Goal: Navigation & Orientation: Find specific page/section

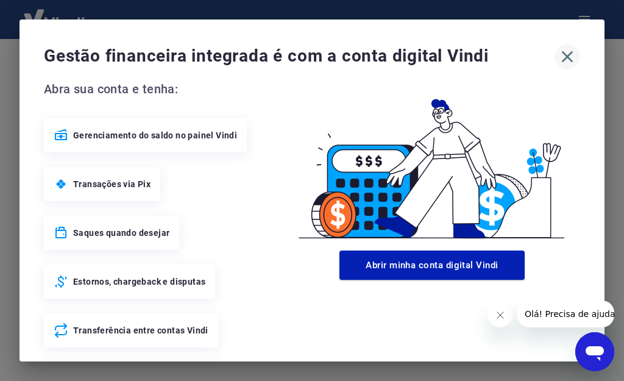
click at [562, 57] on icon "button" at bounding box center [568, 57] width 12 height 12
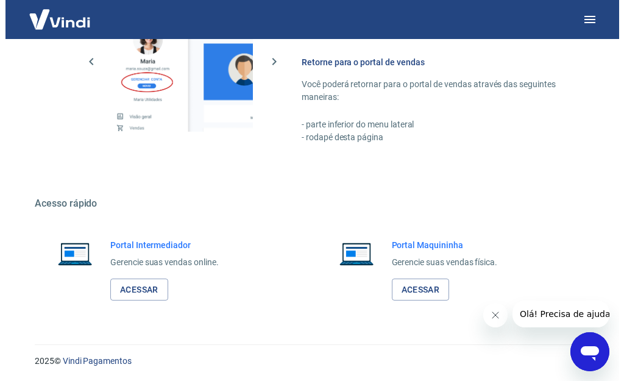
scroll to position [732, 0]
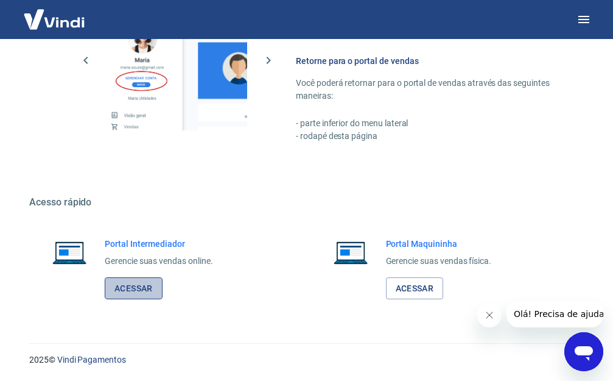
click at [133, 289] on link "Acessar" at bounding box center [134, 288] width 58 height 23
click at [587, 14] on icon "button" at bounding box center [584, 19] width 15 height 15
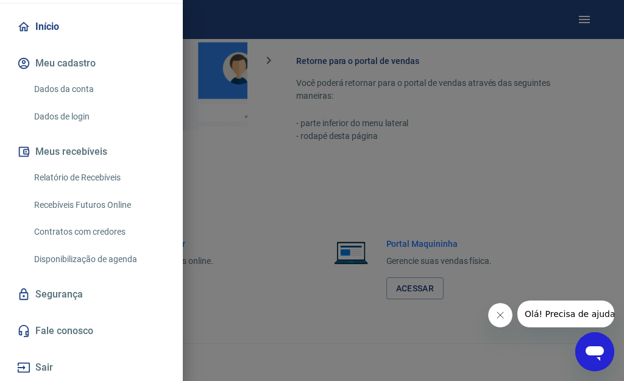
scroll to position [0, 0]
